Goal: Task Accomplishment & Management: Use online tool/utility

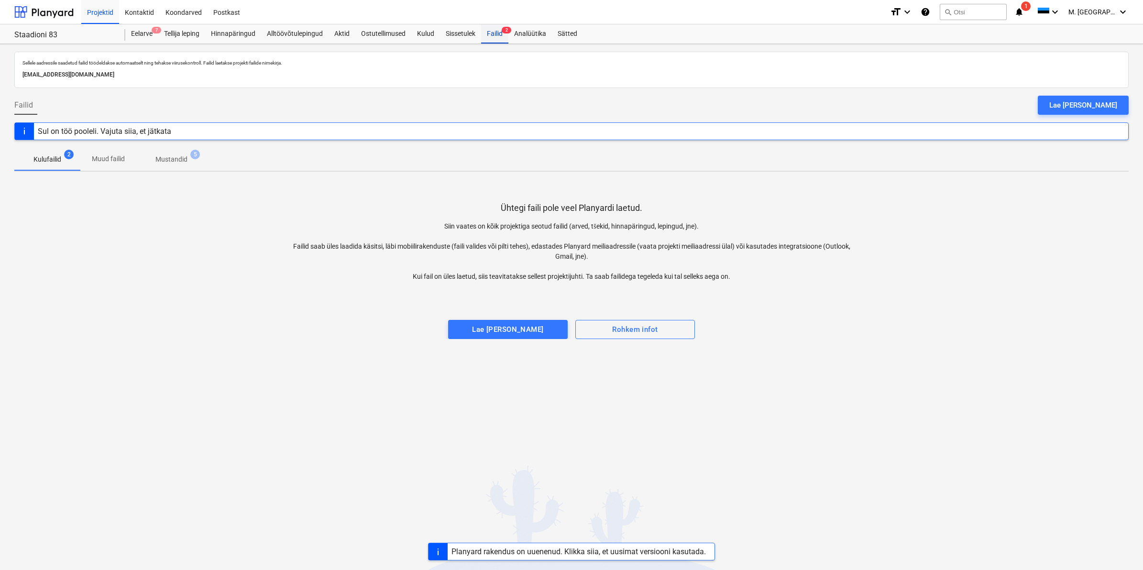
click at [491, 33] on div "Failid 2" at bounding box center [494, 33] width 27 height 19
click at [154, 36] on div "Eelarve 7" at bounding box center [141, 33] width 33 height 19
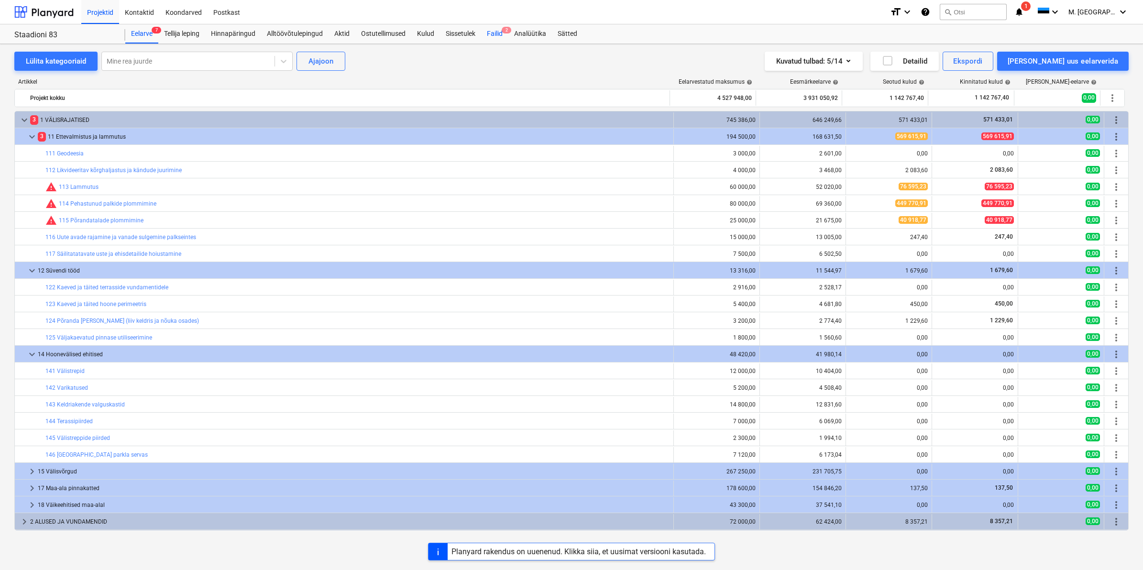
click at [488, 31] on div "Failid 2" at bounding box center [494, 33] width 27 height 19
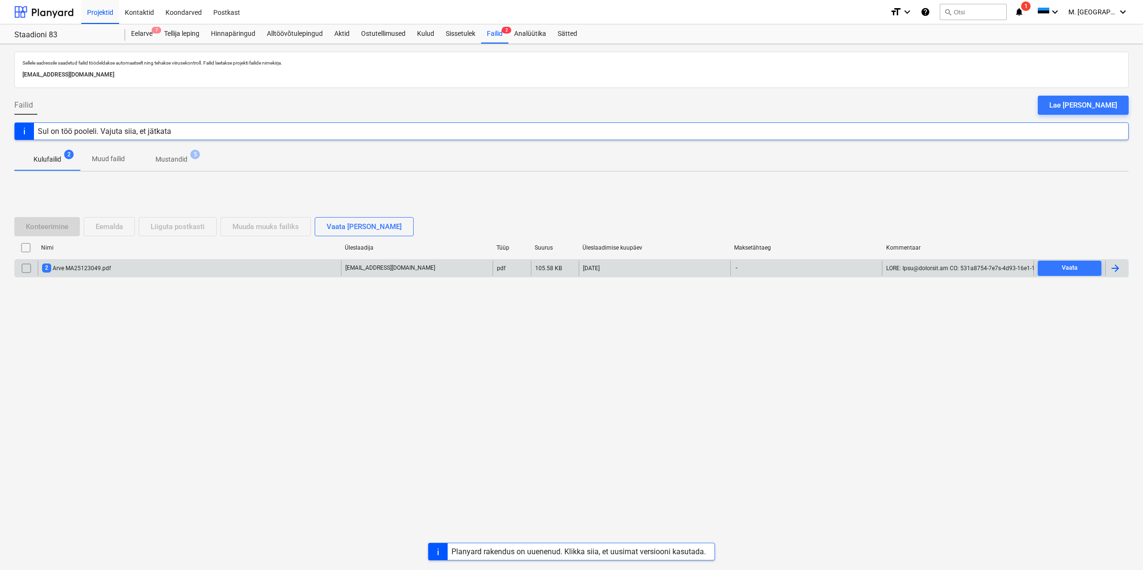
click at [96, 264] on div "2 Arve MA25123049.pdf" at bounding box center [76, 267] width 69 height 9
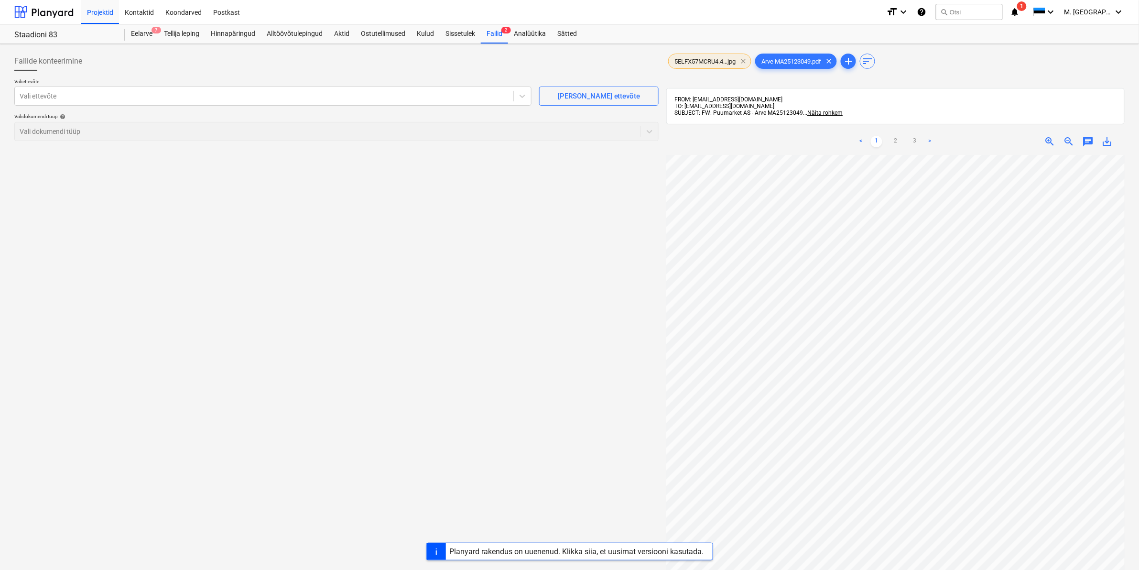
click at [743, 60] on span "clear" at bounding box center [743, 60] width 11 height 11
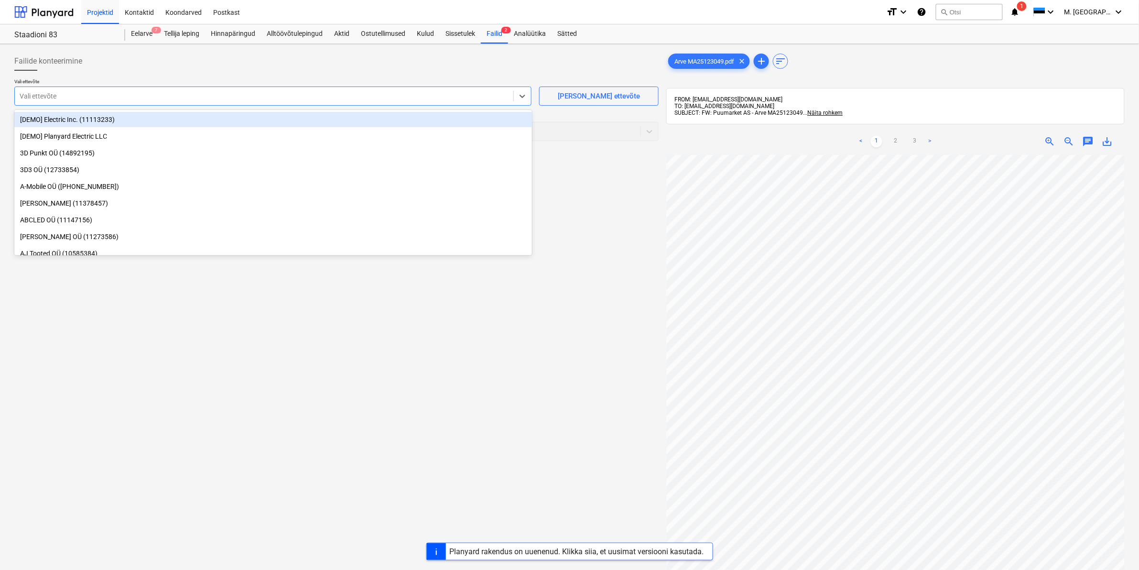
click at [275, 101] on div at bounding box center [264, 96] width 489 height 10
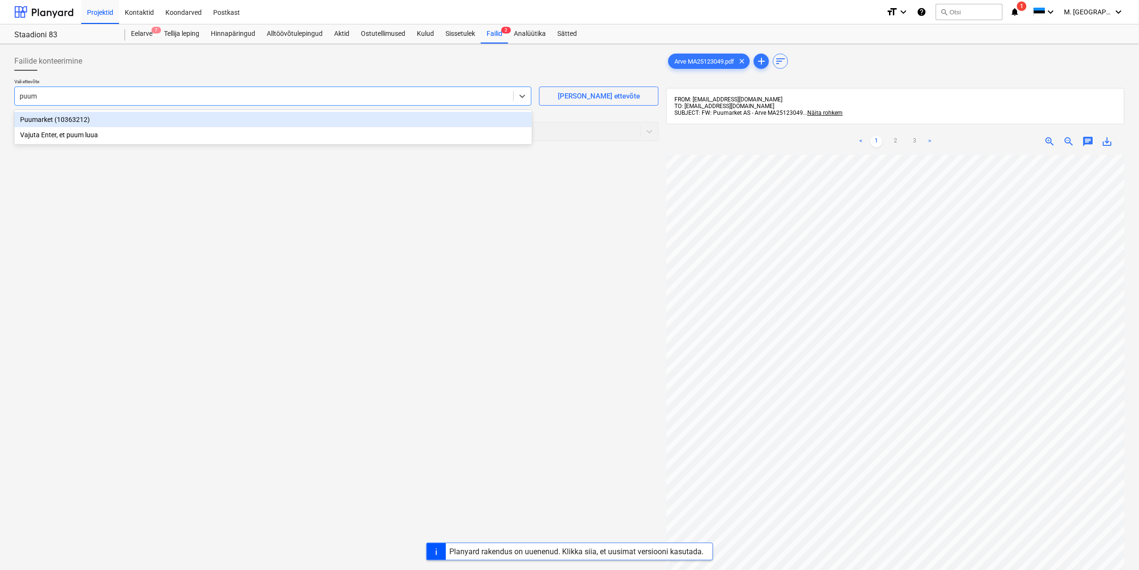
type input "puuma"
click at [54, 118] on div "Puumarket (10363212)" at bounding box center [273, 119] width 518 height 15
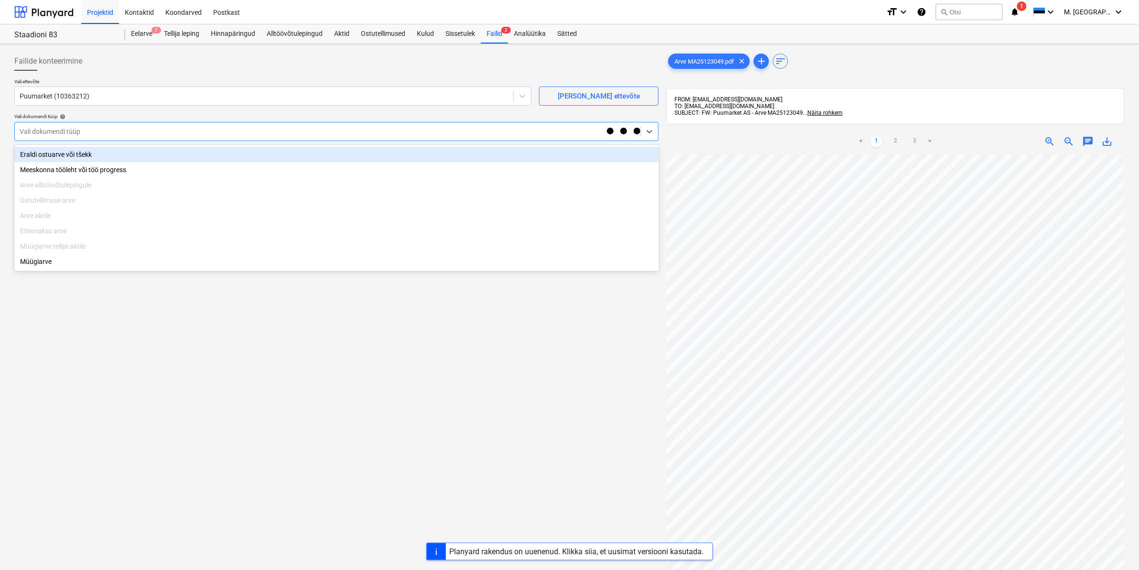
click at [46, 130] on div at bounding box center [311, 132] width 583 height 10
click at [44, 151] on div "Eraldi ostuarve või tšekk" at bounding box center [336, 154] width 645 height 15
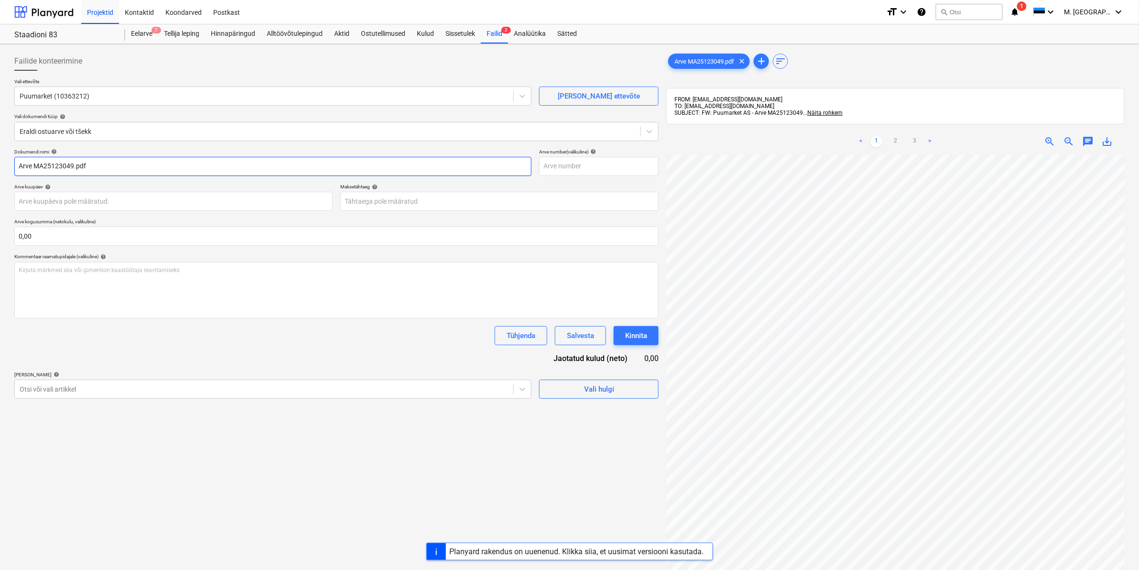
click at [20, 166] on input "Arve MA25123049.pdf" at bounding box center [272, 166] width 517 height 19
type input "Puumarket Arve MA25123049.pdf"
click at [103, 390] on div at bounding box center [264, 389] width 489 height 10
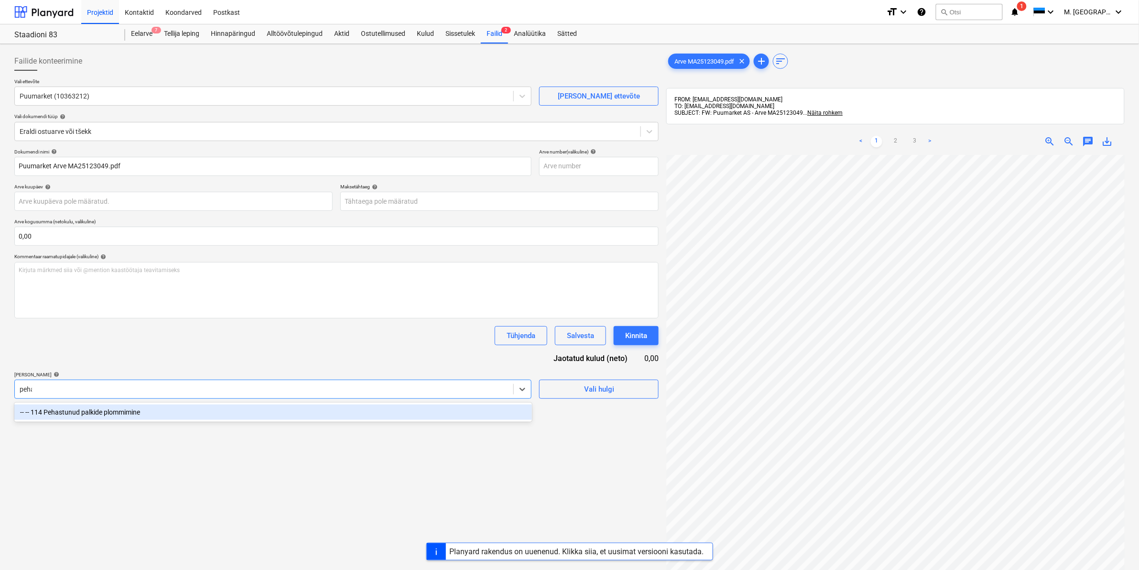
type input "pehas"
click at [105, 409] on div "-- -- 114 Pehastunud palkide plommimine" at bounding box center [273, 411] width 518 height 15
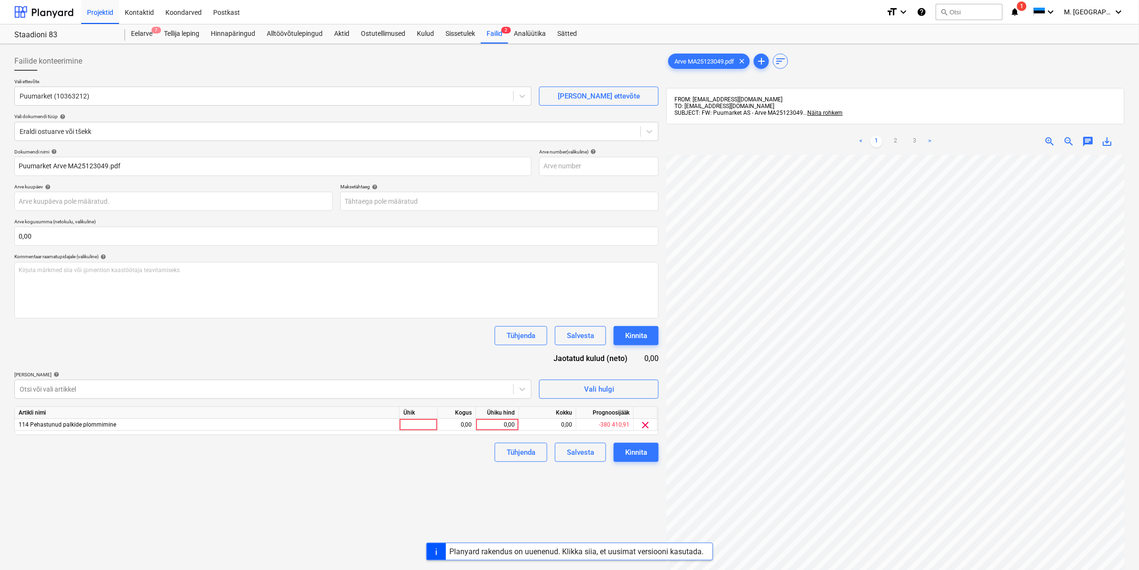
click at [581, 503] on div "Failide konteerimine Vali ettevõte Puumarket (10363212) [PERSON_NAME] uus ettev…" at bounding box center [337, 375] width 652 height 654
click at [912, 139] on link "3" at bounding box center [914, 141] width 11 height 11
click at [897, 142] on link "2" at bounding box center [895, 141] width 11 height 11
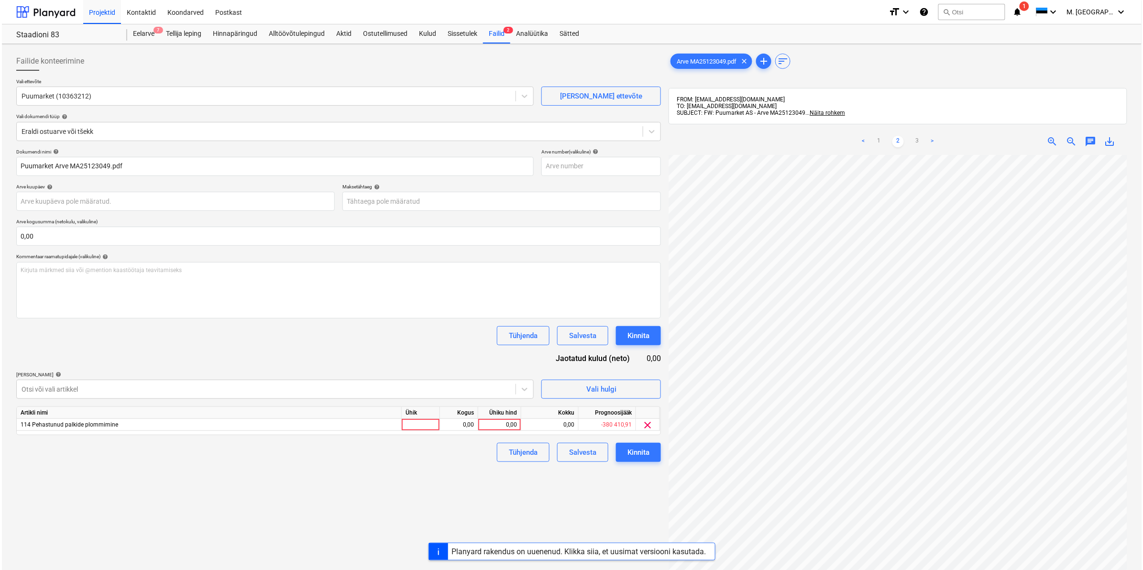
scroll to position [97, 115]
click at [495, 426] on div "0,00" at bounding box center [497, 425] width 35 height 12
type input "9454,08"
click at [484, 459] on div "Tühjenda Salvesta Kinnita" at bounding box center [336, 452] width 644 height 19
click at [639, 451] on div "Kinnita" at bounding box center [636, 452] width 22 height 12
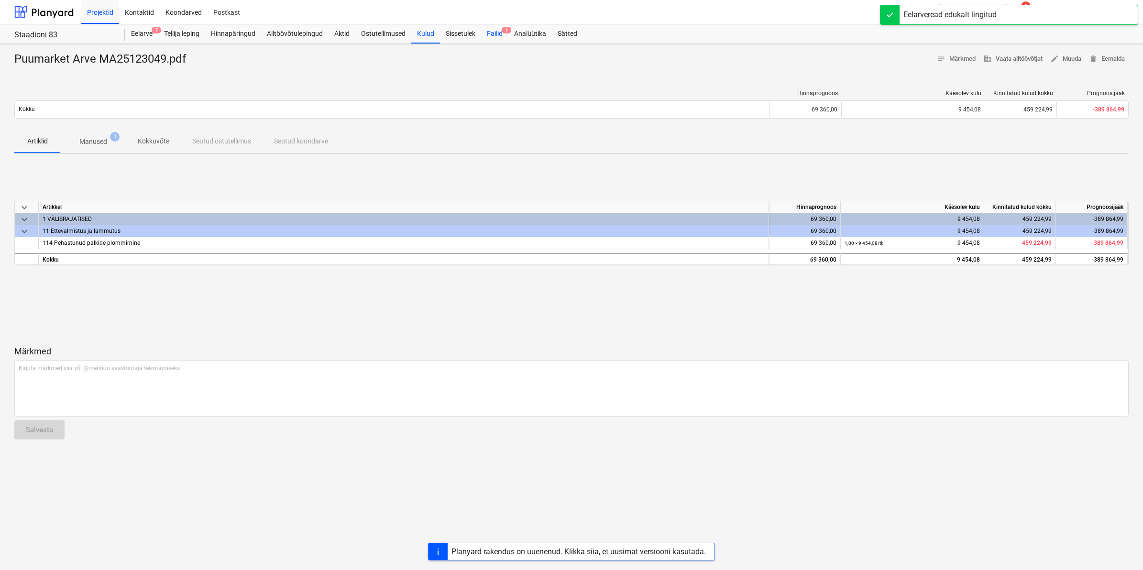
click at [492, 30] on div "Failid 1" at bounding box center [494, 33] width 27 height 19
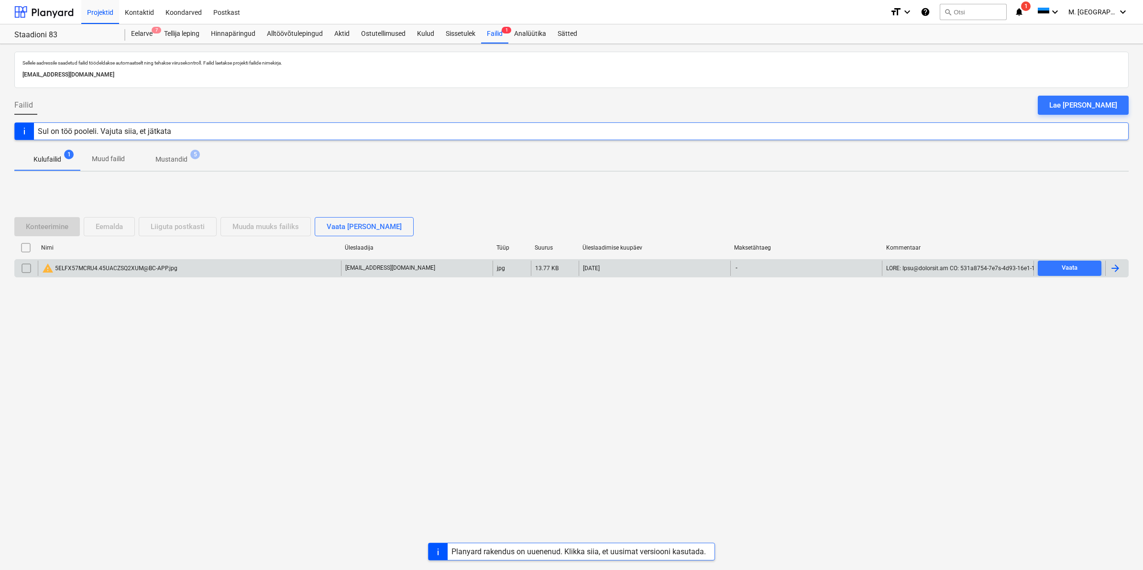
click at [26, 271] on input "checkbox" at bounding box center [26, 268] width 15 height 15
click at [109, 264] on div "warning 5ELFX57MCRU4.45UACZSQ2XUM@BC-APP.jpg" at bounding box center [109, 267] width 135 height 11
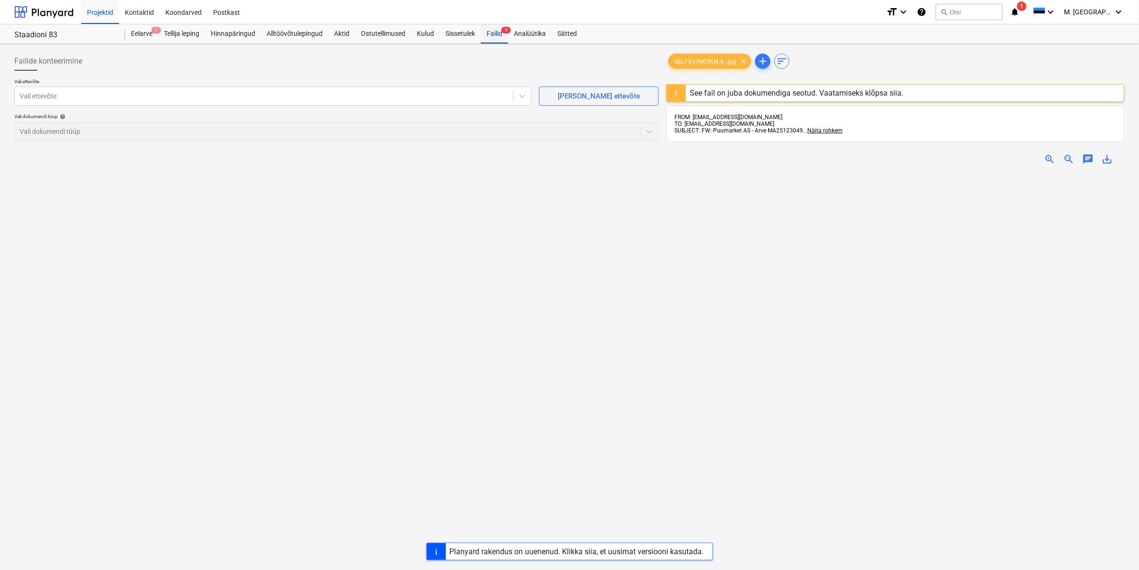
click at [502, 32] on div "Failid 1" at bounding box center [494, 33] width 27 height 19
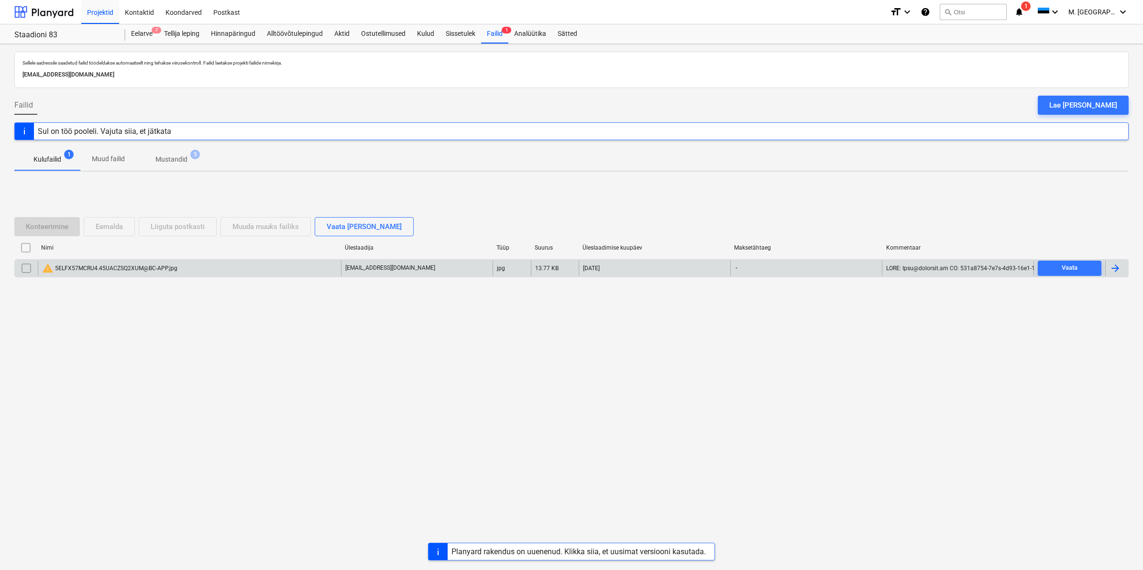
click at [26, 269] on input "checkbox" at bounding box center [26, 268] width 15 height 15
click at [106, 222] on div "Eemalda" at bounding box center [109, 226] width 27 height 12
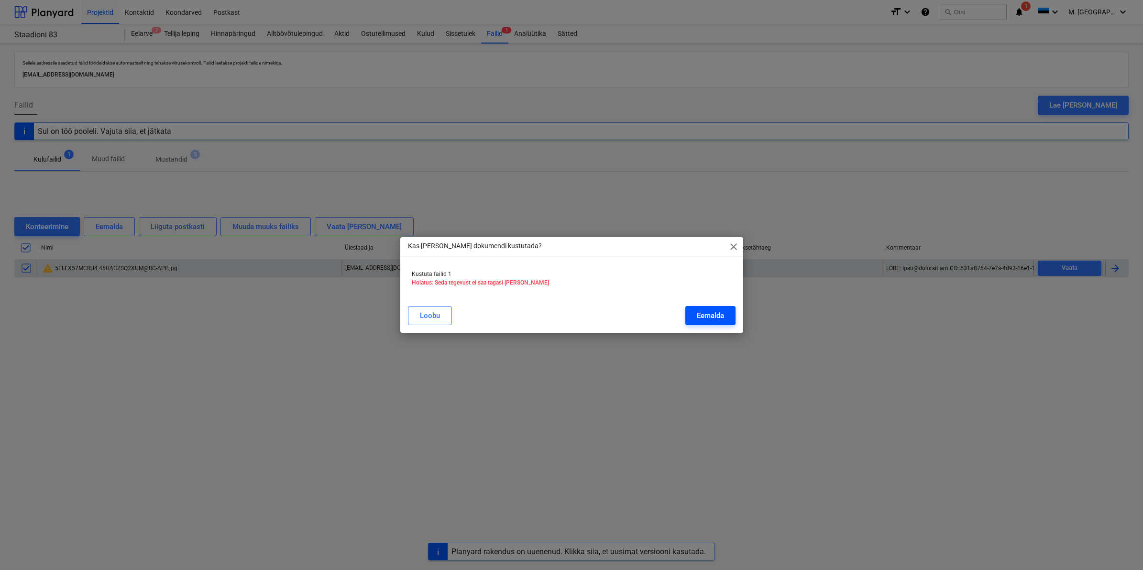
click at [705, 316] on div "Eemalda" at bounding box center [710, 315] width 27 height 12
